Goal: Information Seeking & Learning: Learn about a topic

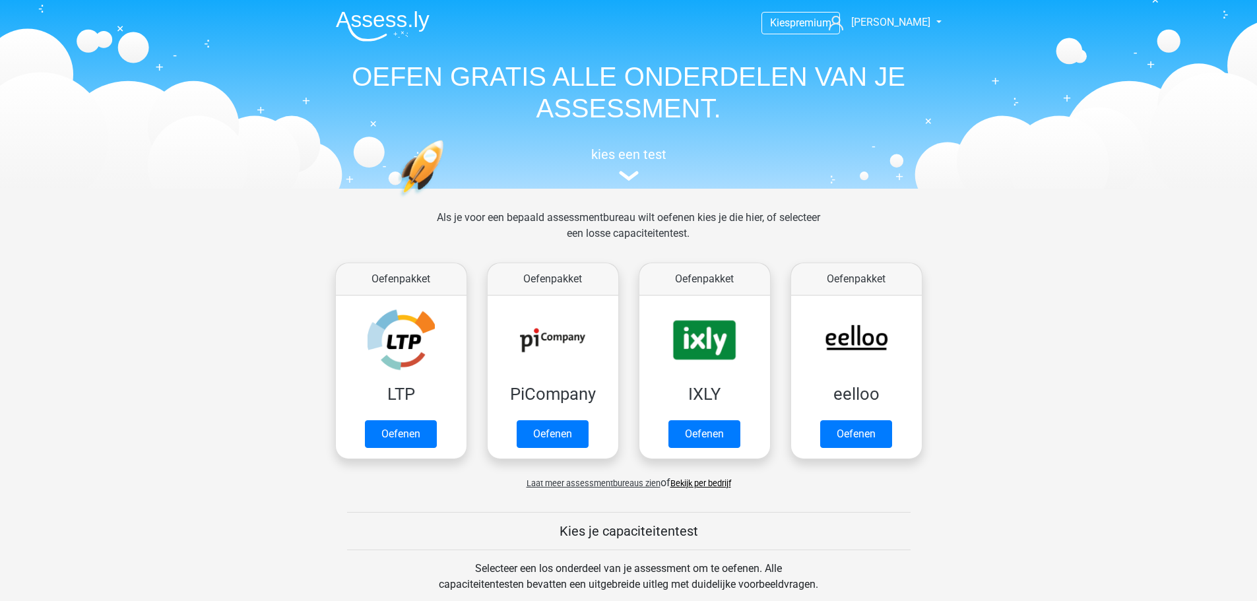
scroll to position [512, 0]
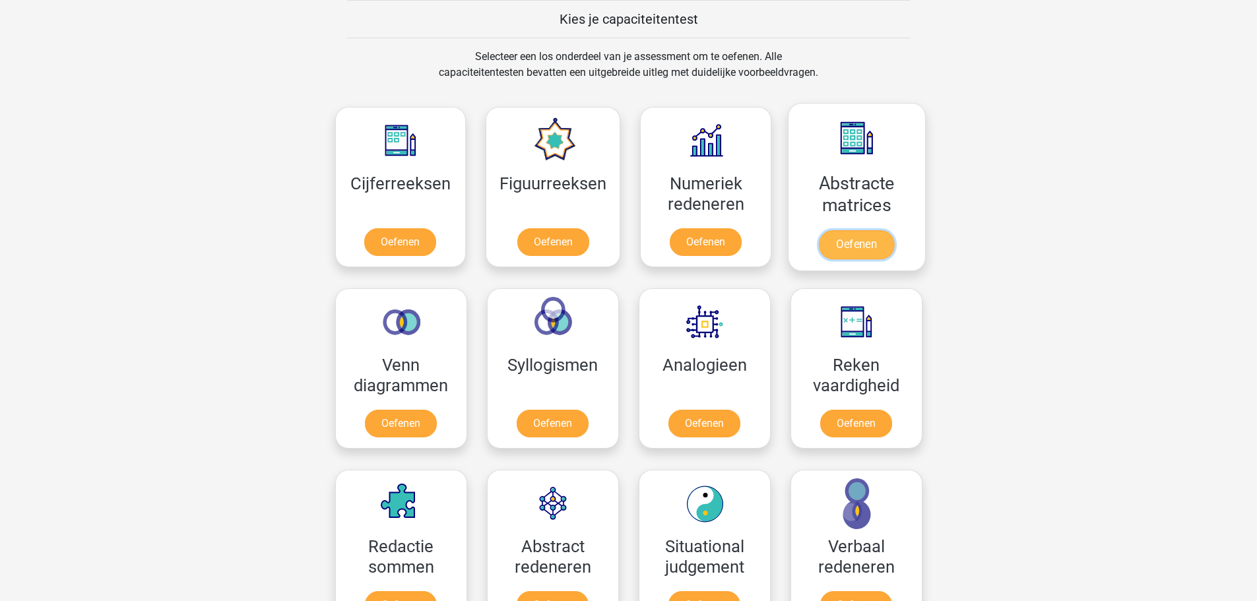
click at [863, 240] on link "Oefenen" at bounding box center [856, 244] width 75 height 29
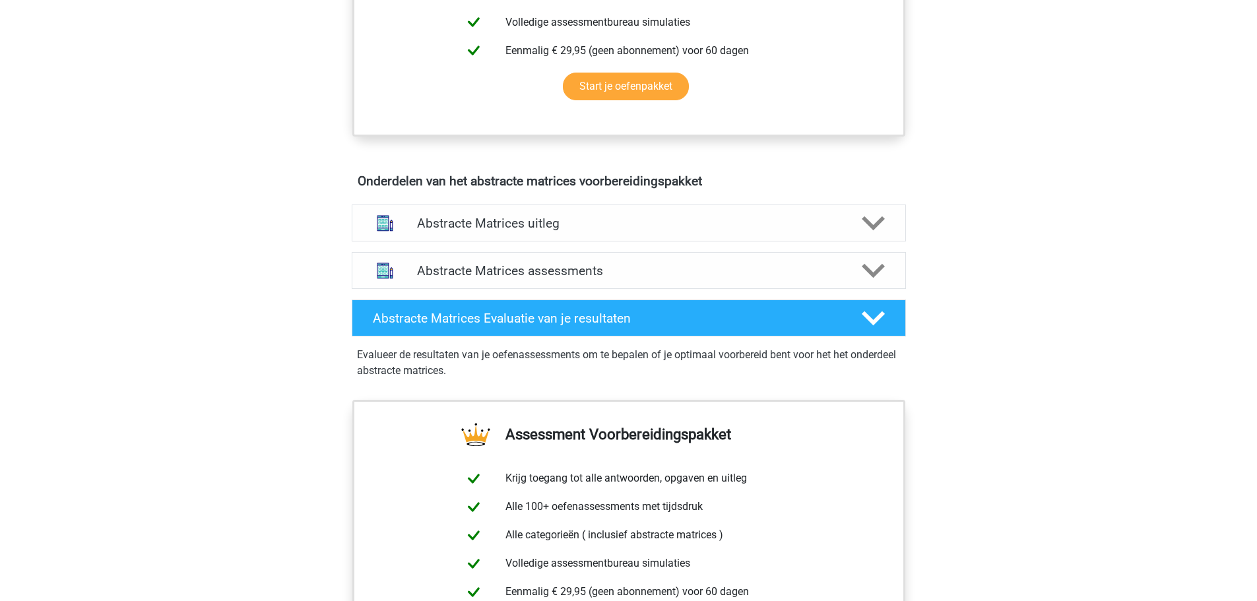
scroll to position [660, 0]
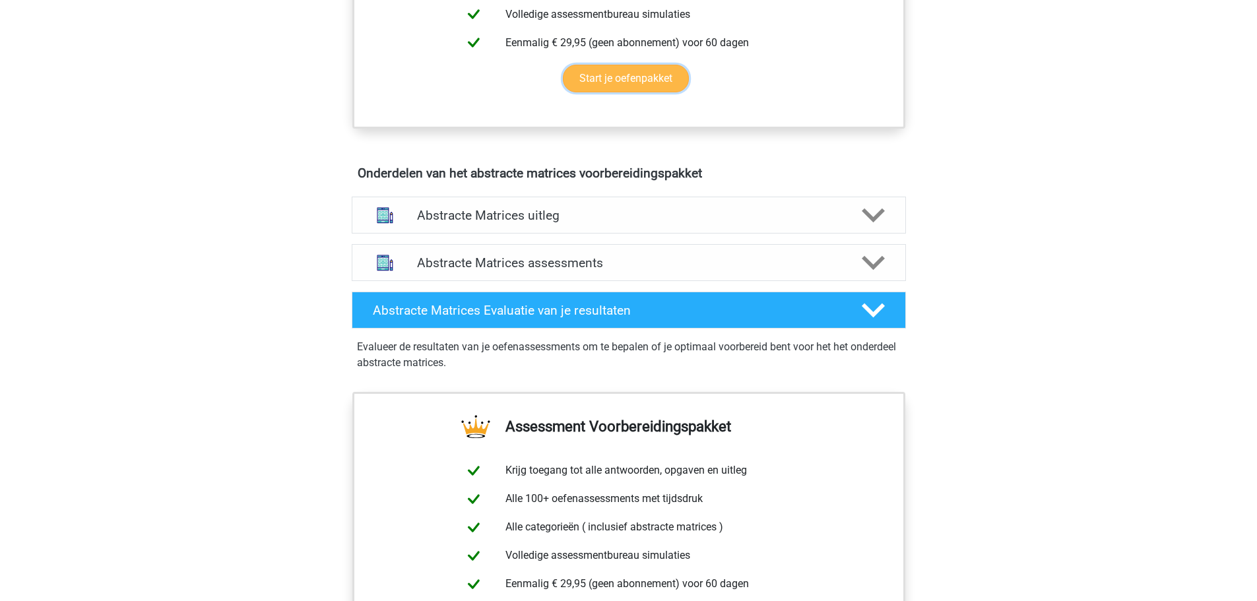
click at [632, 77] on link "Start je oefenpakket" at bounding box center [626, 79] width 126 height 28
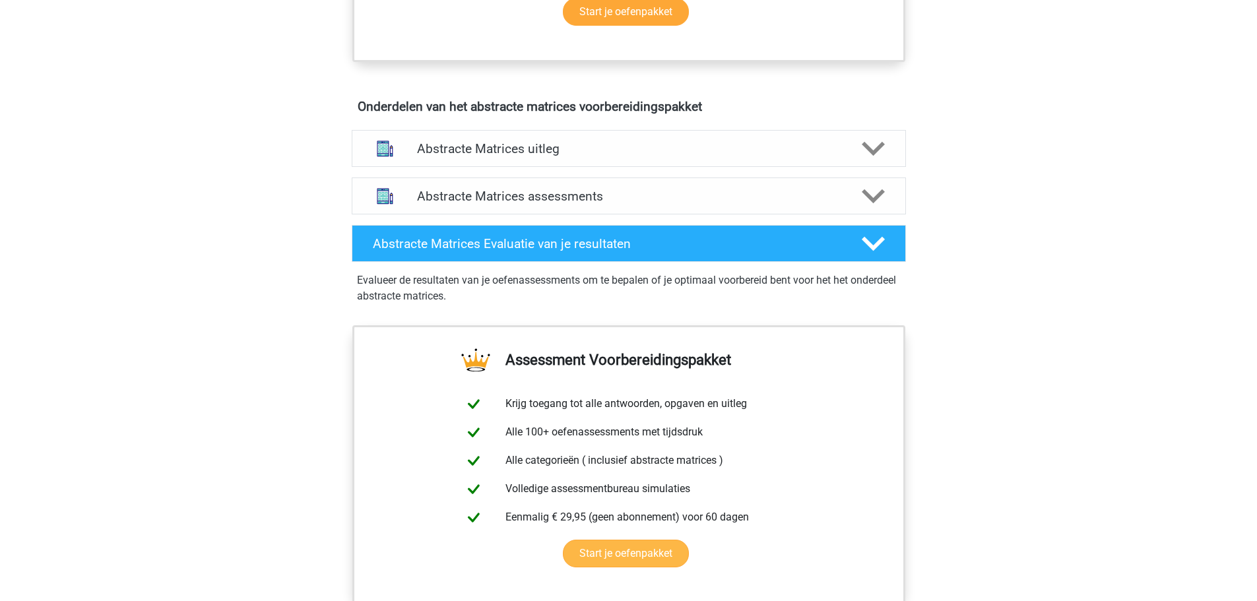
scroll to position [726, 0]
click at [876, 147] on icon at bounding box center [873, 149] width 23 height 23
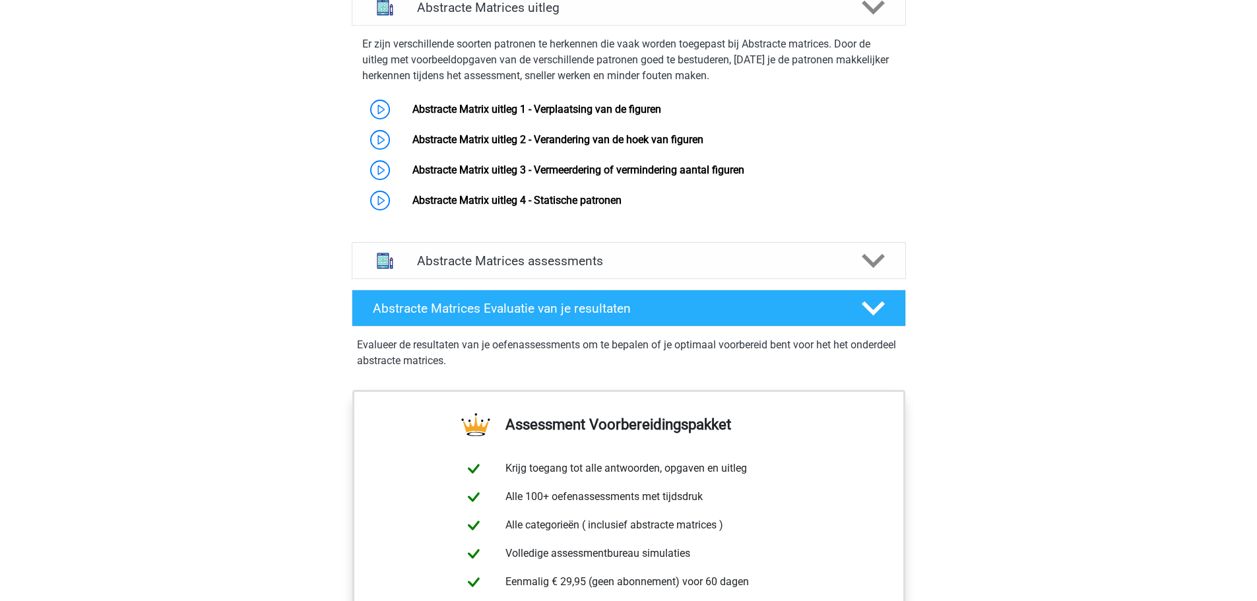
scroll to position [792, 0]
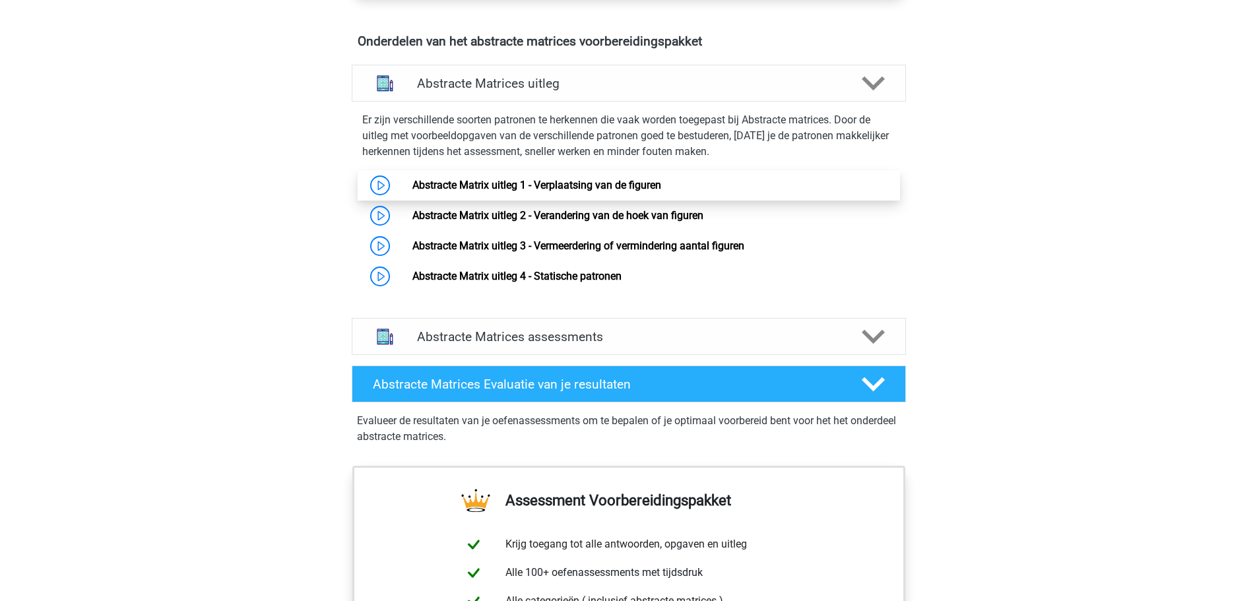
click at [604, 181] on link "Abstracte Matrix uitleg 1 - Verplaatsing van de figuren" at bounding box center [536, 185] width 249 height 13
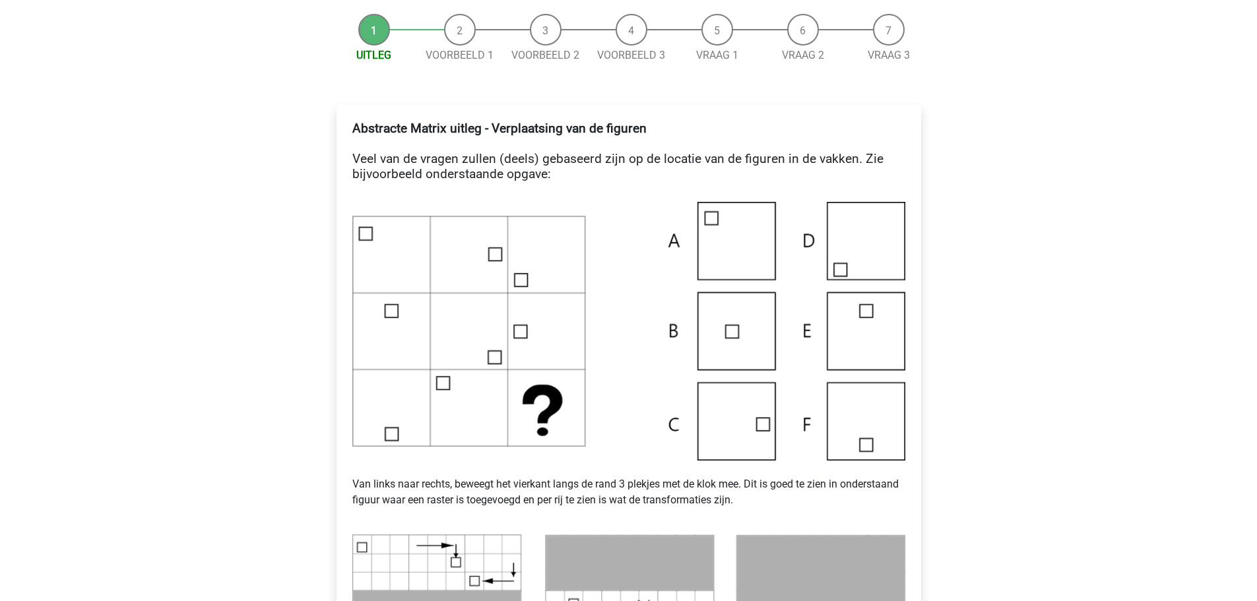
scroll to position [198, 0]
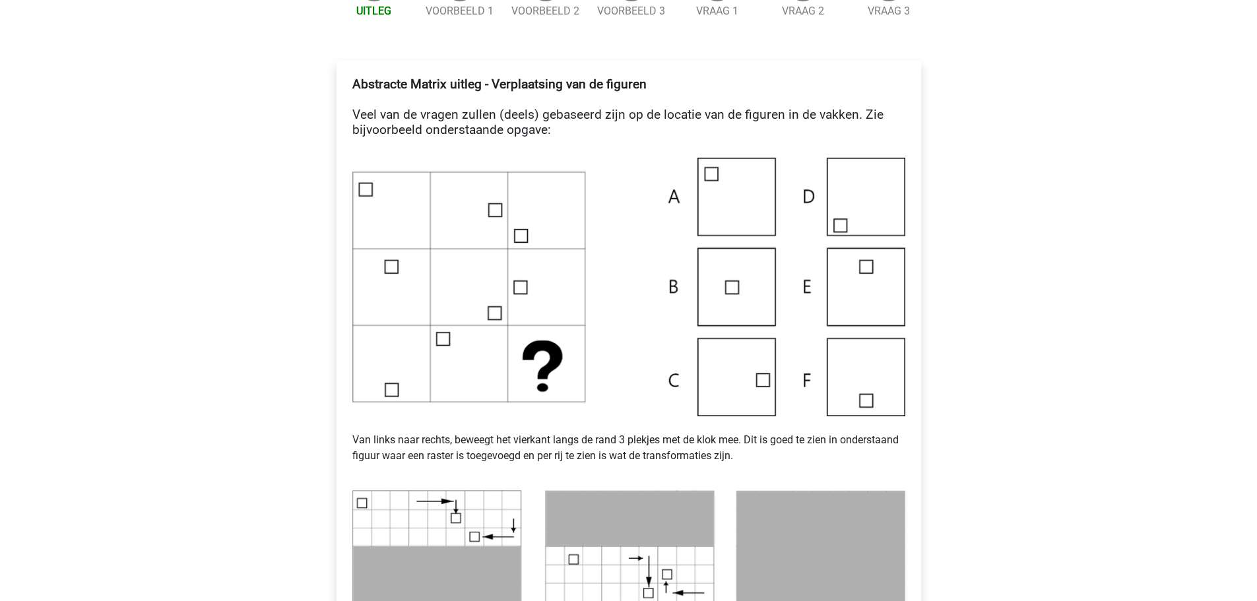
click at [731, 379] on img at bounding box center [628, 287] width 553 height 259
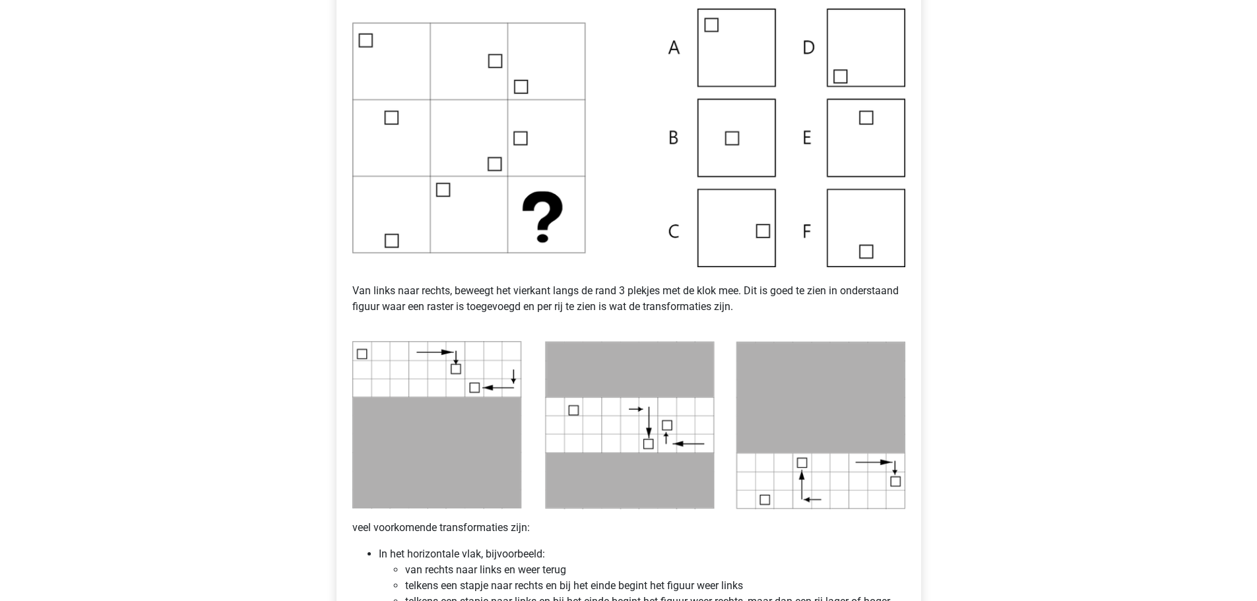
scroll to position [330, 0]
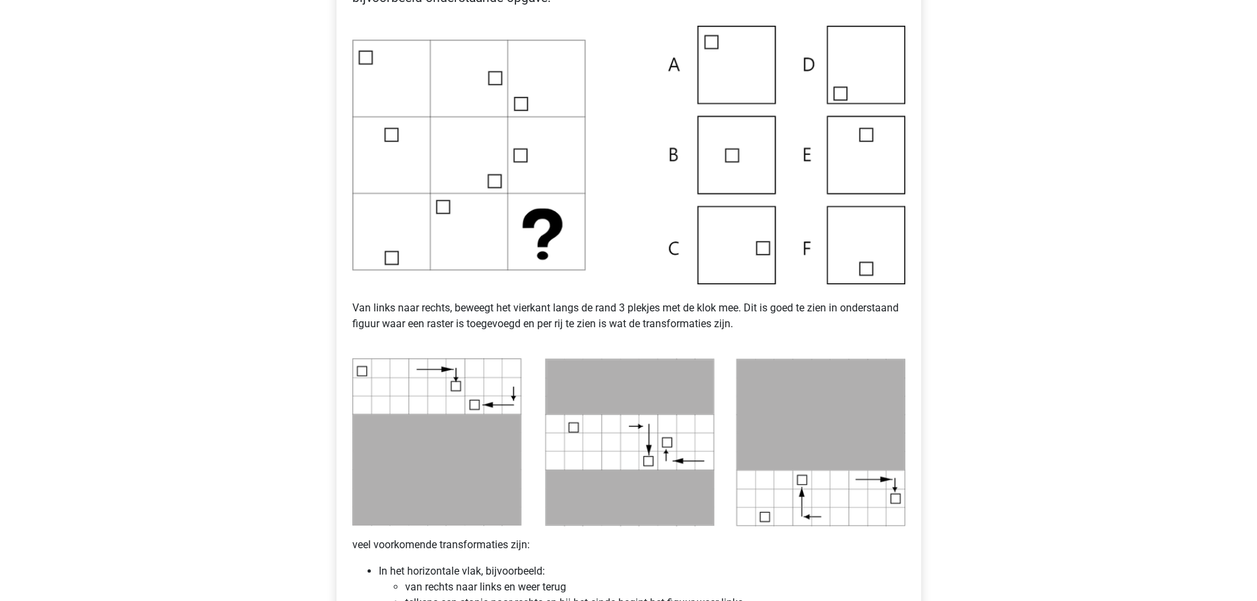
click at [729, 244] on img at bounding box center [628, 155] width 553 height 259
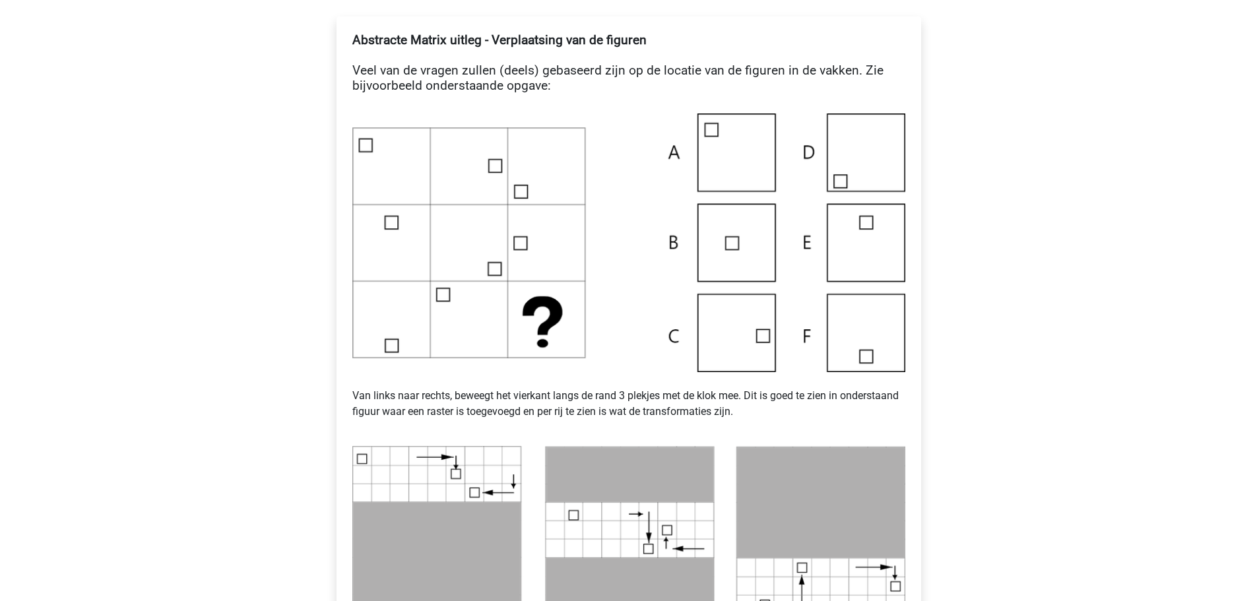
scroll to position [264, 0]
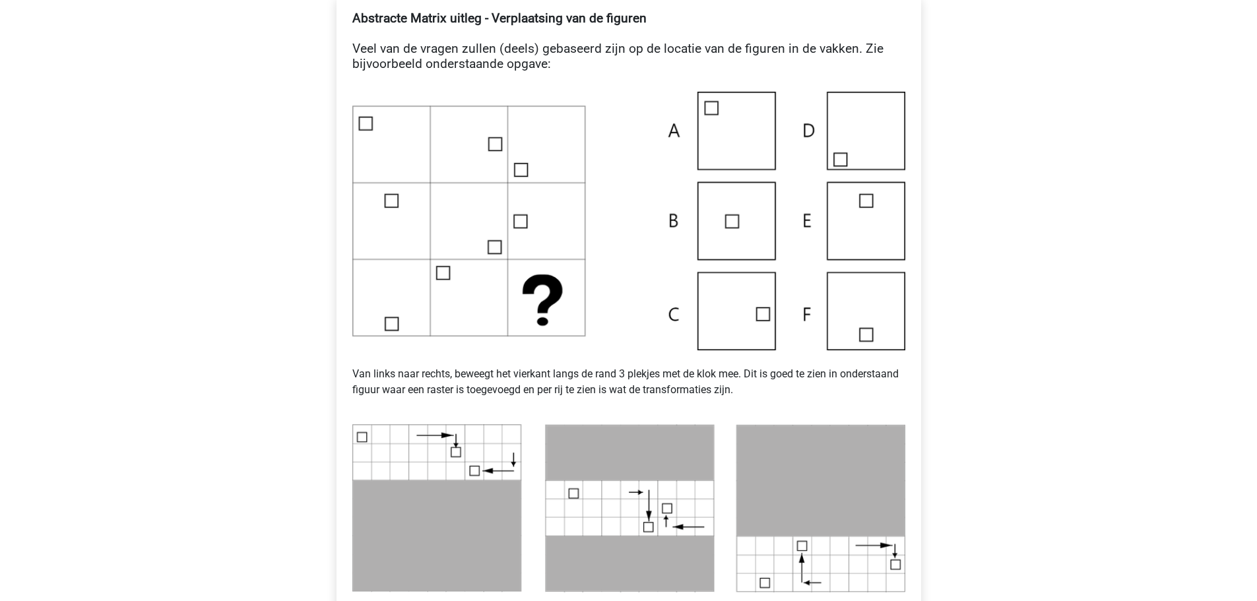
click at [731, 325] on img at bounding box center [628, 221] width 553 height 259
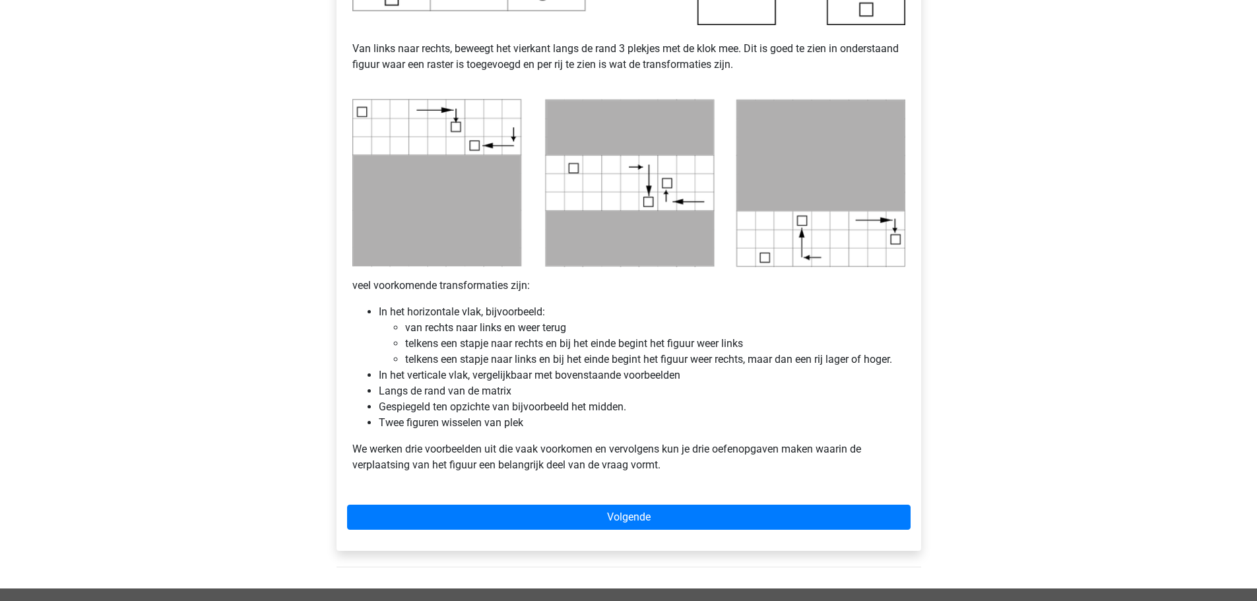
scroll to position [594, 0]
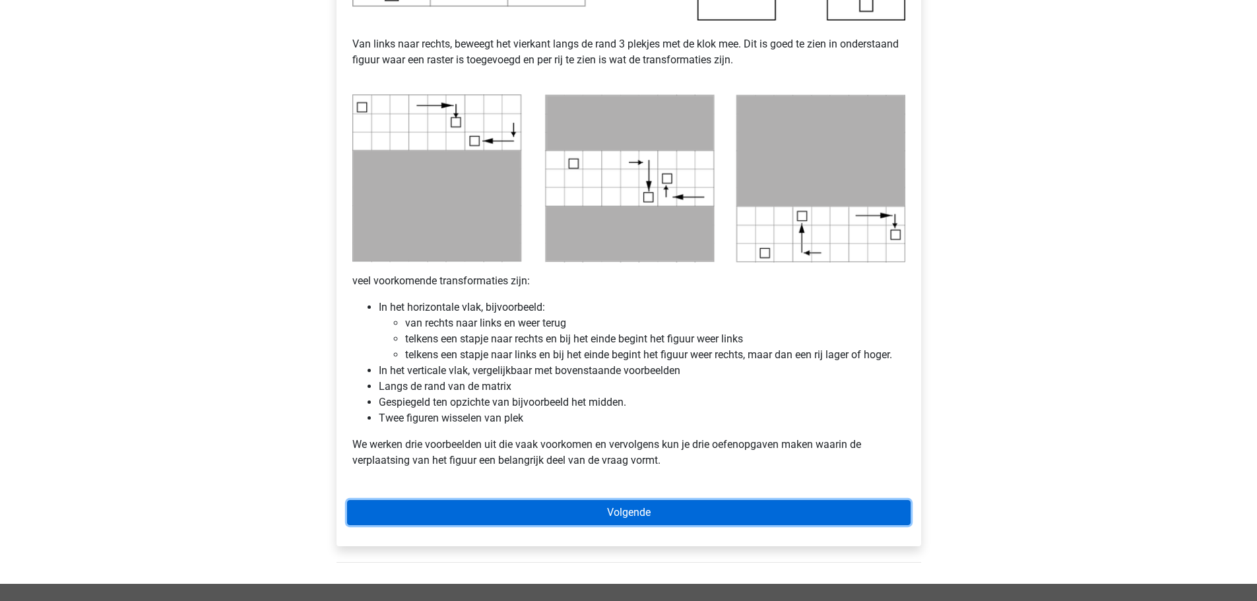
click at [641, 510] on link "Volgende" at bounding box center [629, 512] width 564 height 25
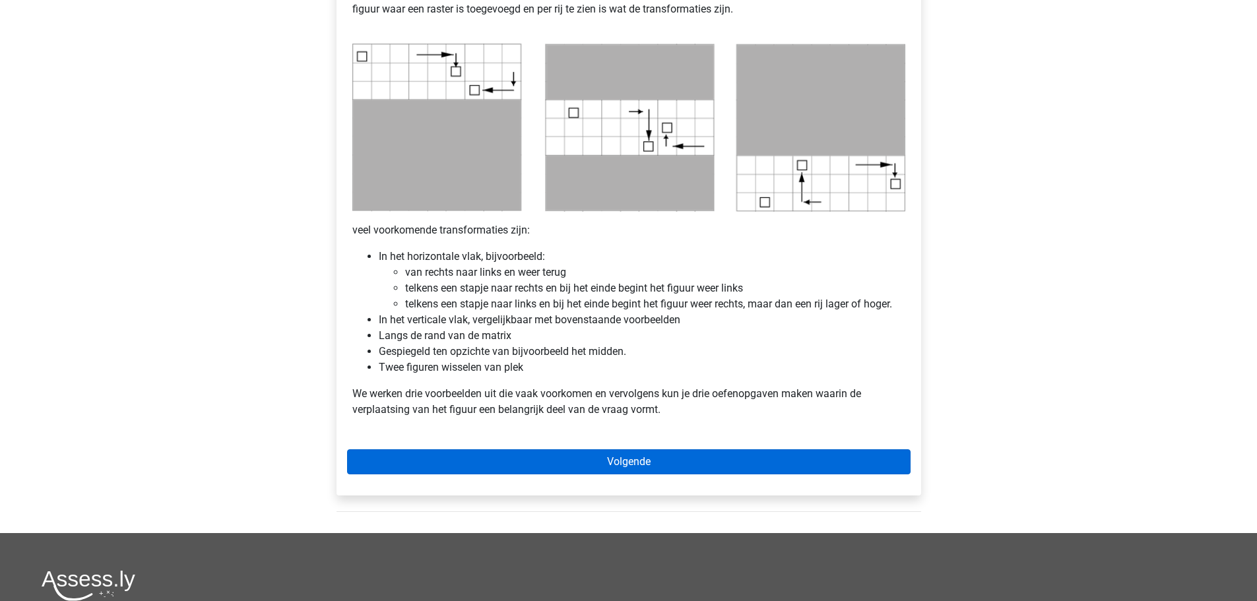
scroll to position [660, 0]
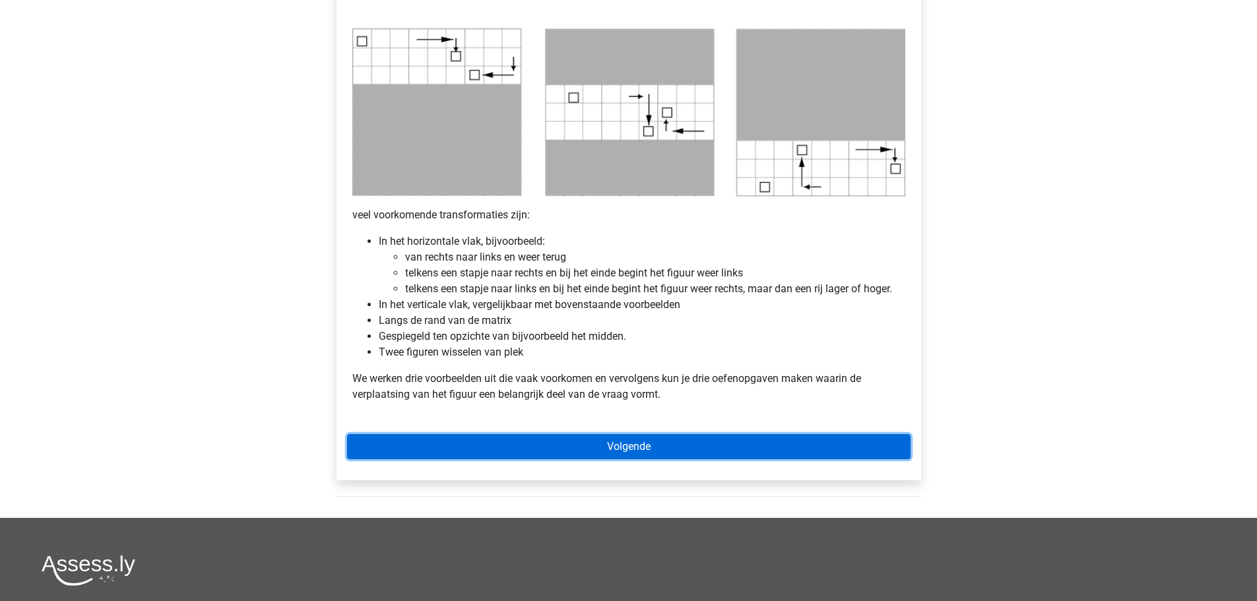
click at [630, 444] on link "Volgende" at bounding box center [629, 446] width 564 height 25
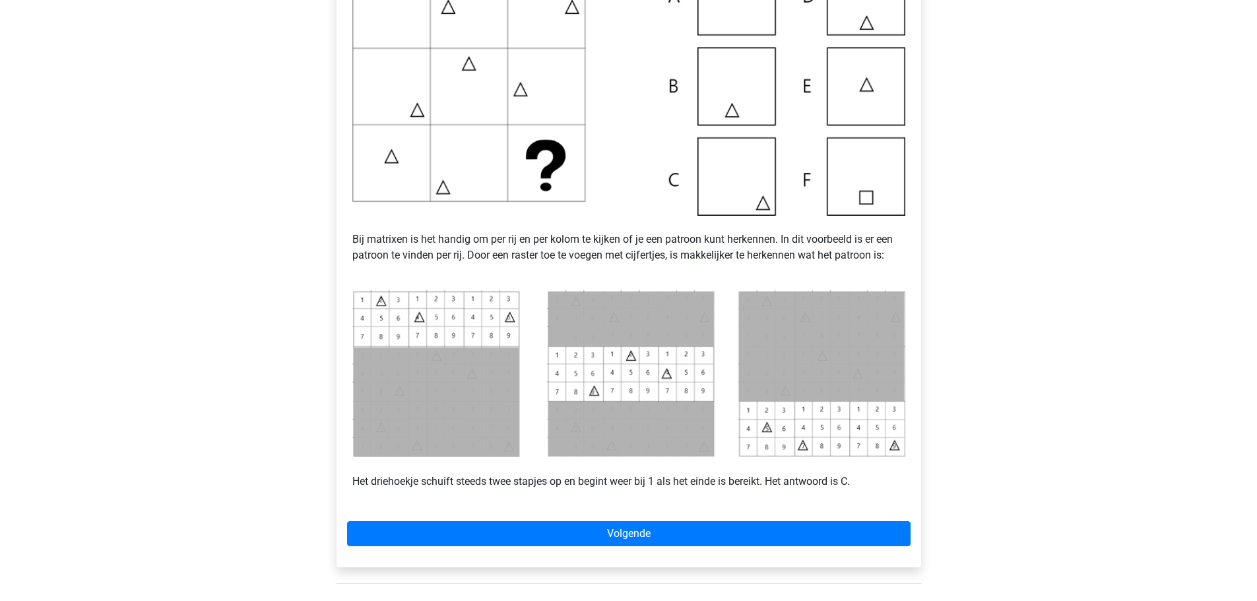
scroll to position [330, 0]
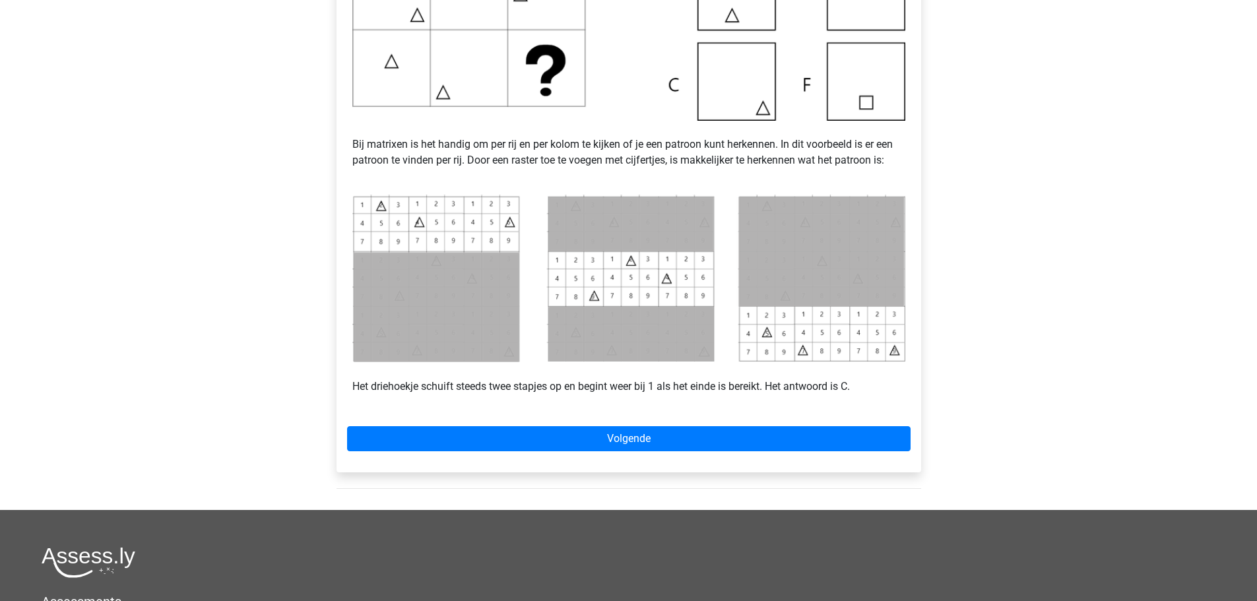
scroll to position [462, 0]
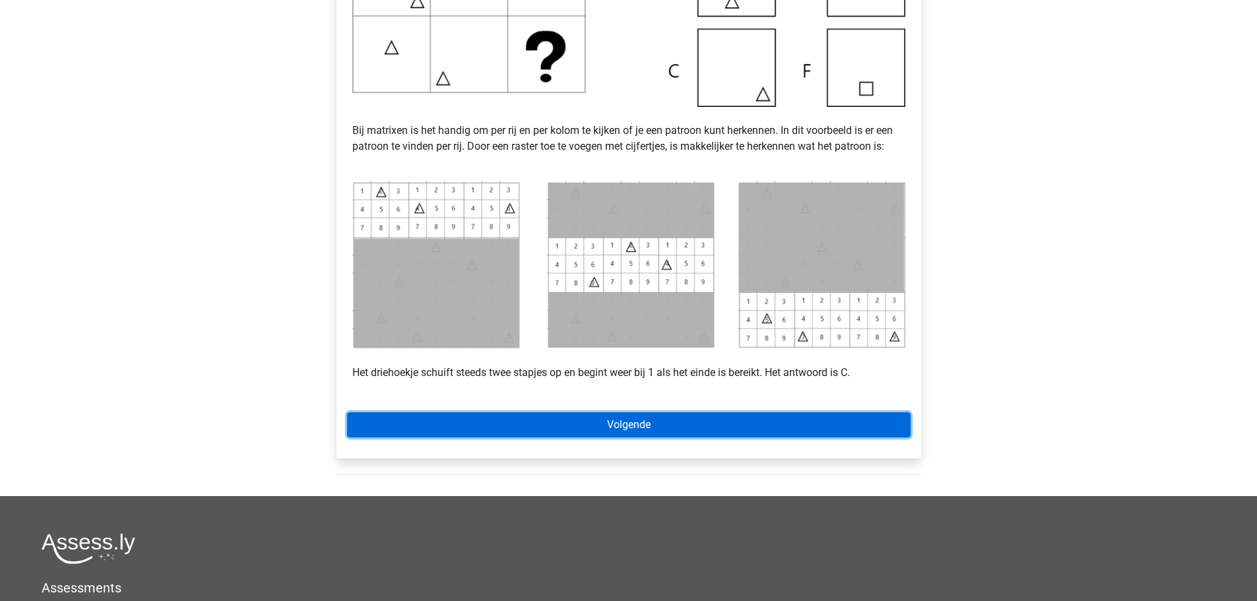
click at [621, 422] on link "Volgende" at bounding box center [629, 424] width 564 height 25
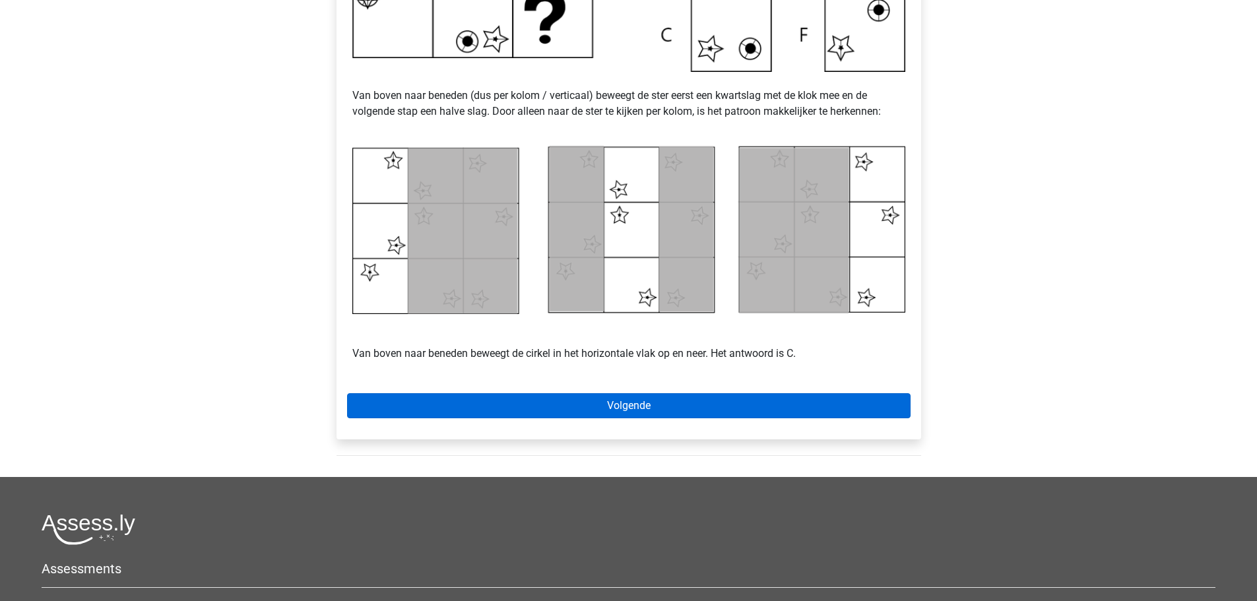
scroll to position [528, 0]
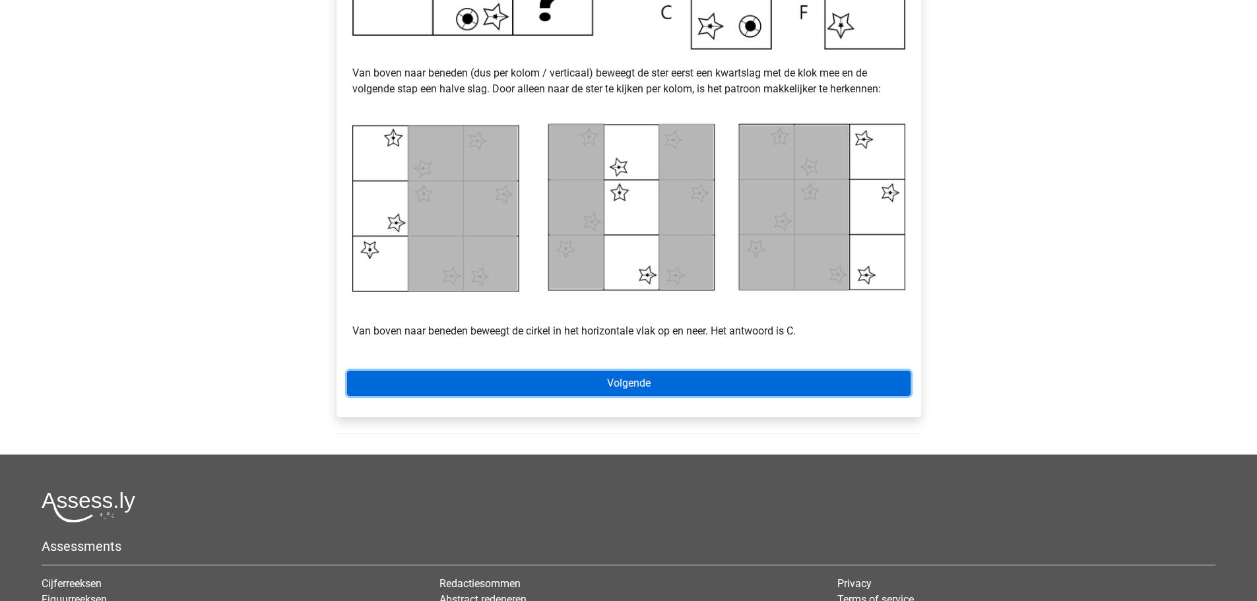
click at [645, 376] on link "Volgende" at bounding box center [629, 383] width 564 height 25
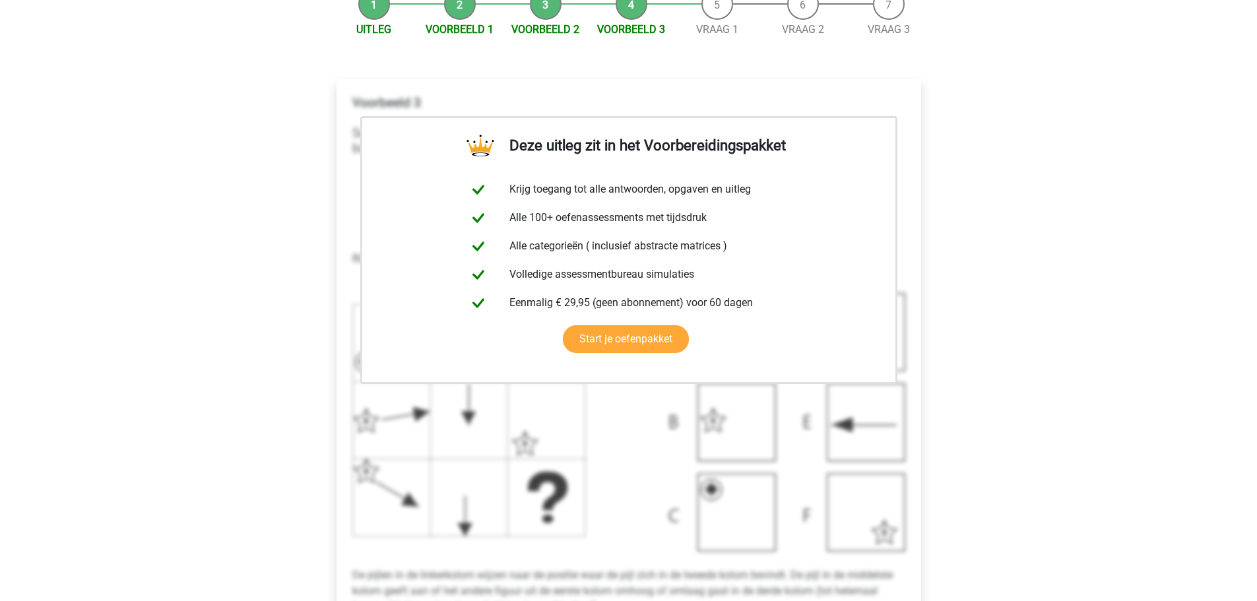
scroll to position [198, 0]
